Goal: Task Accomplishment & Management: Complete application form

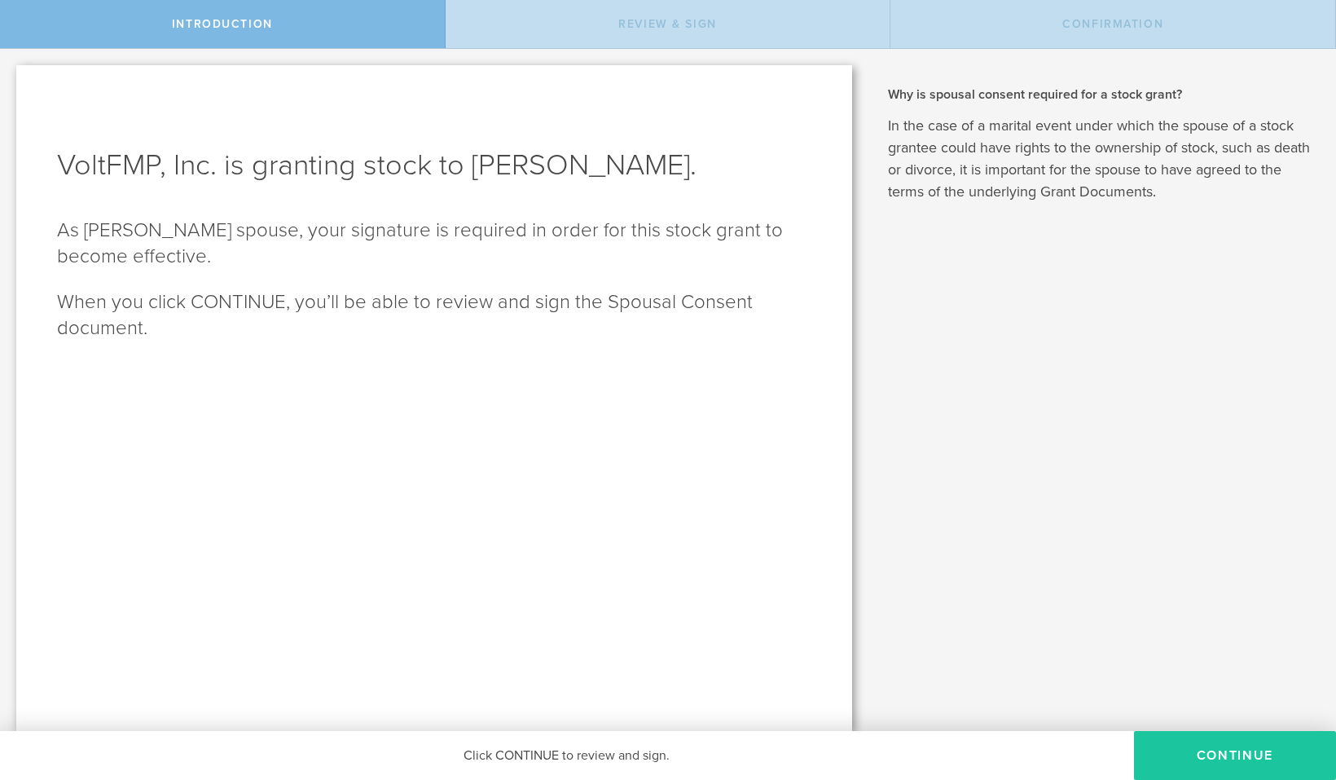
click at [1205, 755] on button "CONTINUE" at bounding box center [1235, 755] width 202 height 49
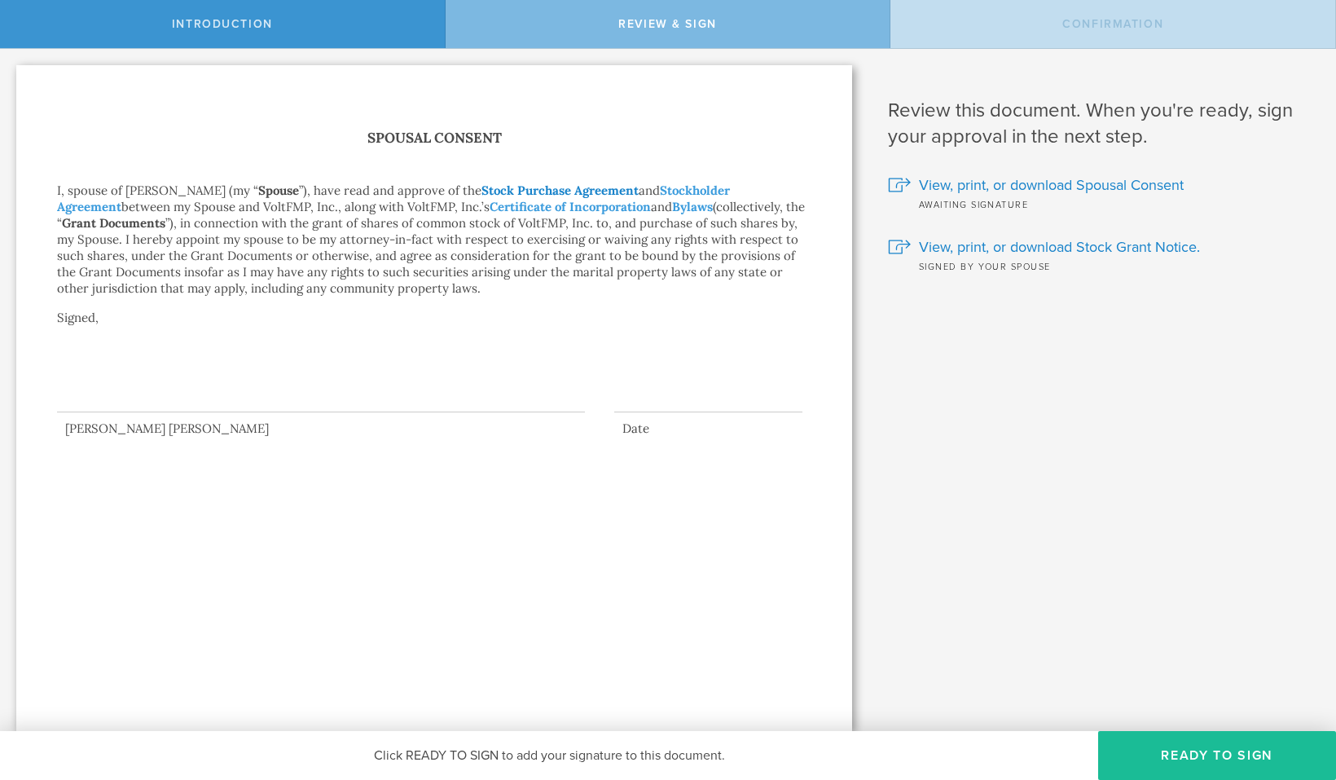
click at [535, 191] on link "Stock Purchase Agreement" at bounding box center [560, 190] width 157 height 15
click at [972, 182] on span "View, print, or download Spousal Consent" at bounding box center [1051, 184] width 265 height 21
click at [969, 249] on span "View, print, or download Stock Grant Notice." at bounding box center [1059, 246] width 281 height 21
click at [1191, 757] on button "Ready to Sign" at bounding box center [1218, 755] width 238 height 49
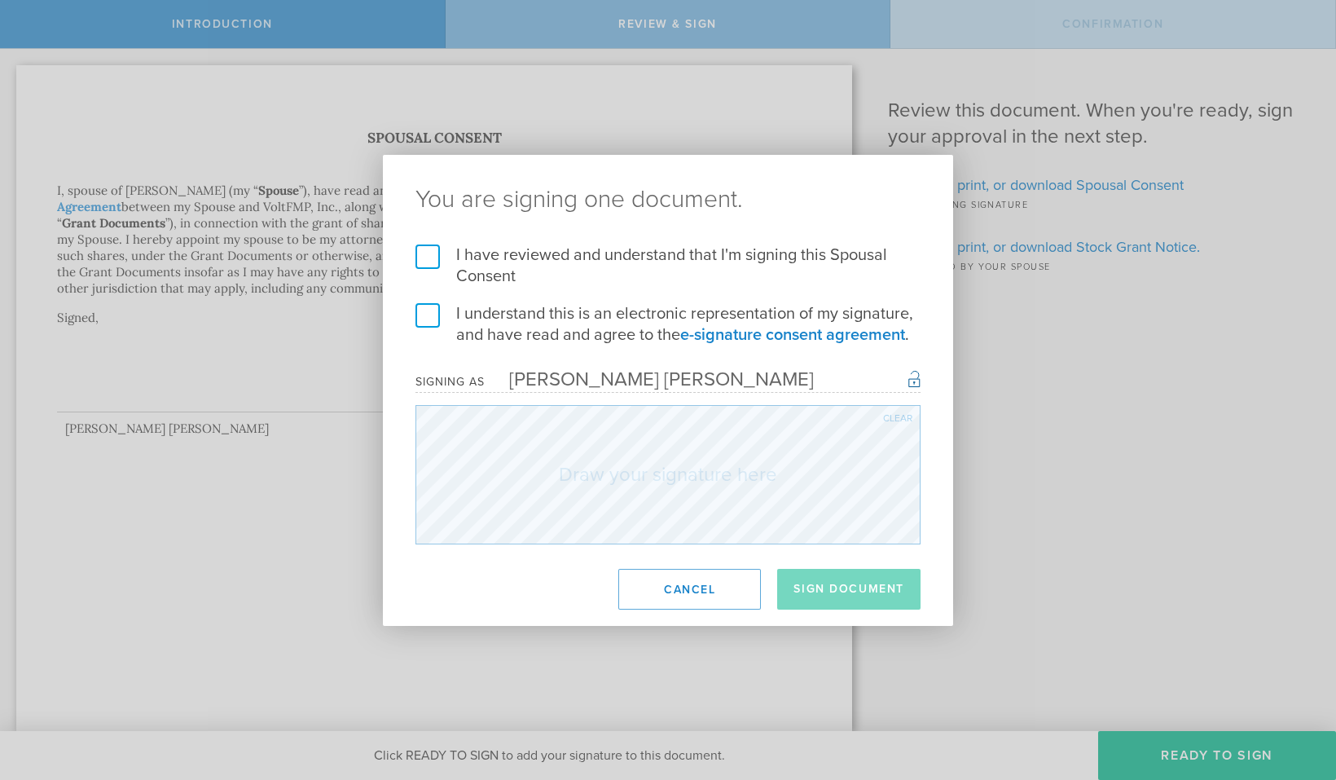
click at [427, 253] on label "I have reviewed and understand that I'm signing this Spousal Consent" at bounding box center [668, 265] width 505 height 42
click at [0, 0] on input "I have reviewed and understand that I'm signing this Spousal Consent" at bounding box center [0, 0] width 0 height 0
click at [427, 306] on label "I understand this is an electronic representation of my signature, and have rea…" at bounding box center [668, 324] width 505 height 42
click at [0, 0] on input "I understand this is an electronic representation of my signature, and have rea…" at bounding box center [0, 0] width 0 height 0
click at [896, 417] on div "Clear" at bounding box center [897, 418] width 29 height 10
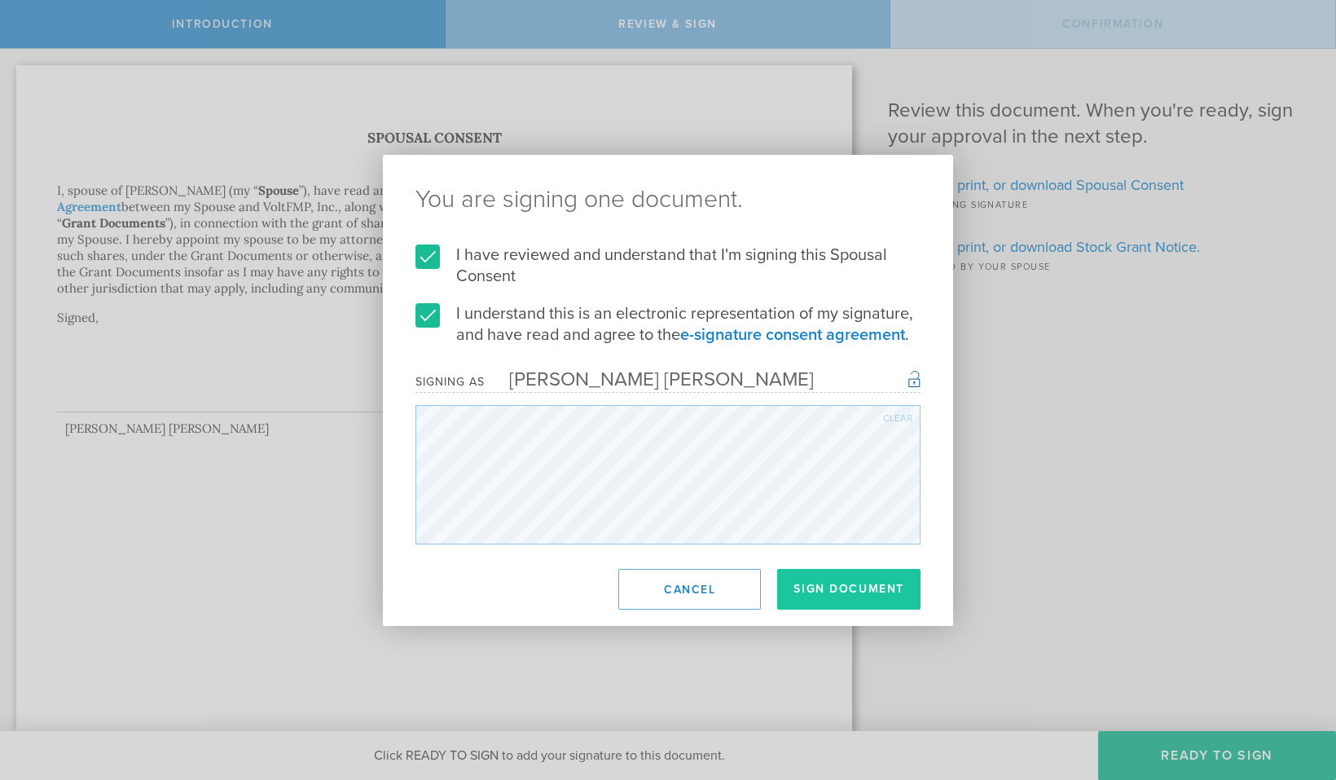
click at [841, 590] on button "Sign Document" at bounding box center [848, 589] width 143 height 41
